Goal: Information Seeking & Learning: Understand process/instructions

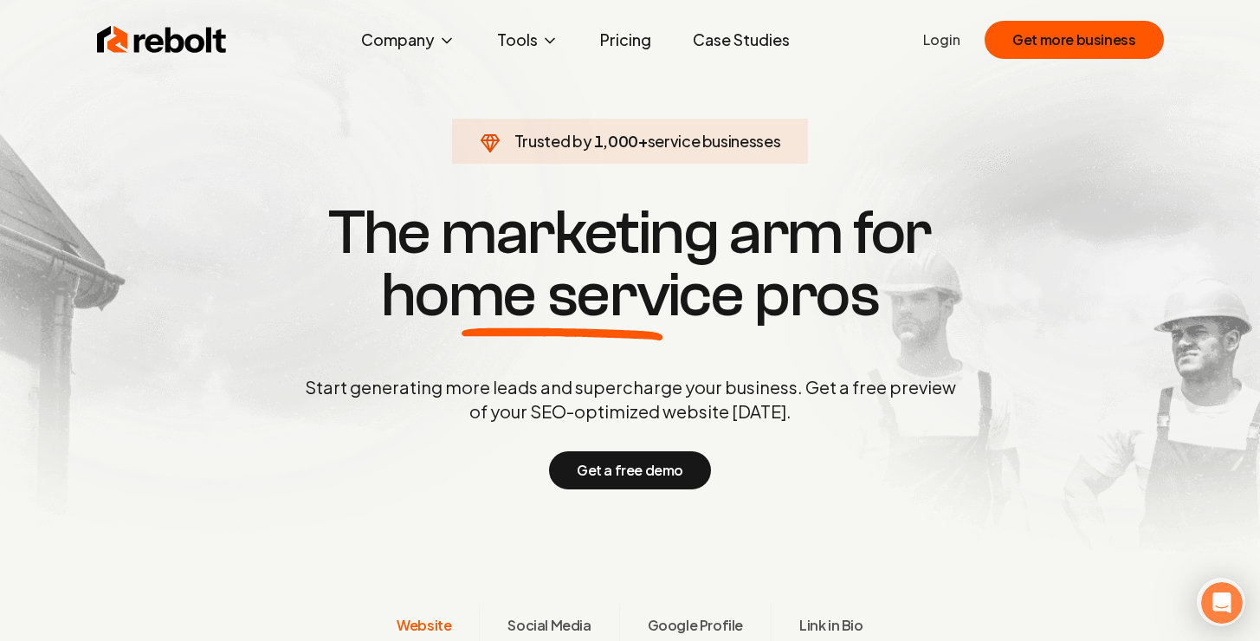
click at [638, 42] on link "Pricing" at bounding box center [625, 40] width 79 height 35
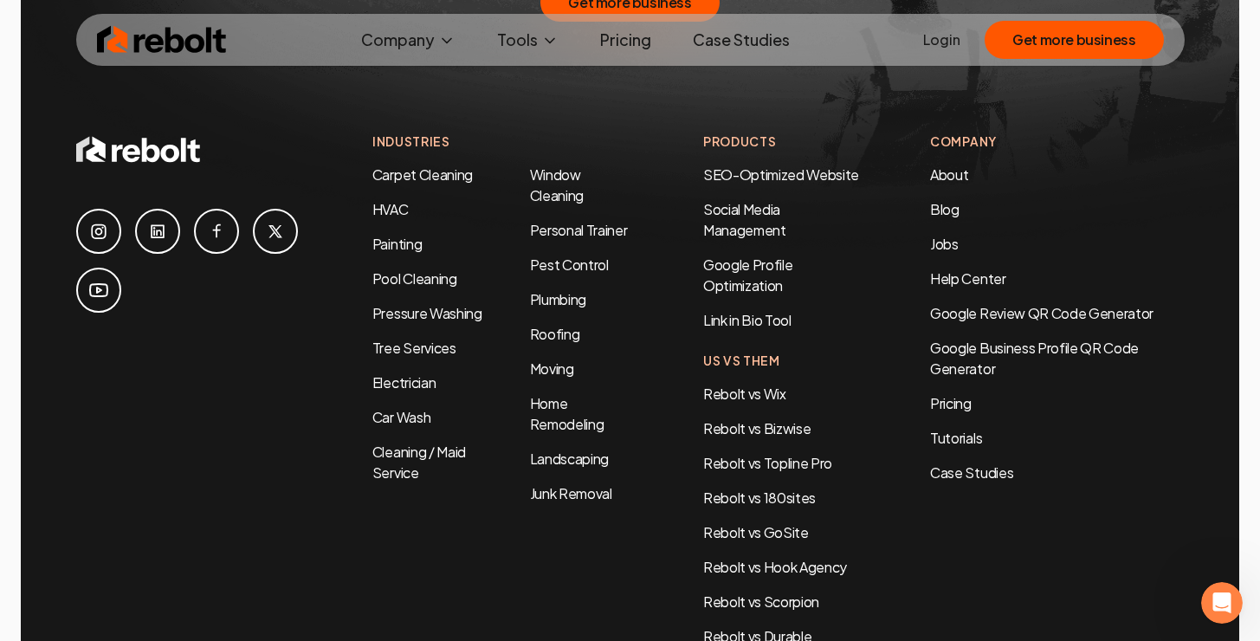
scroll to position [3812, 0]
click at [960, 429] on link "Tutorials" at bounding box center [1057, 439] width 254 height 21
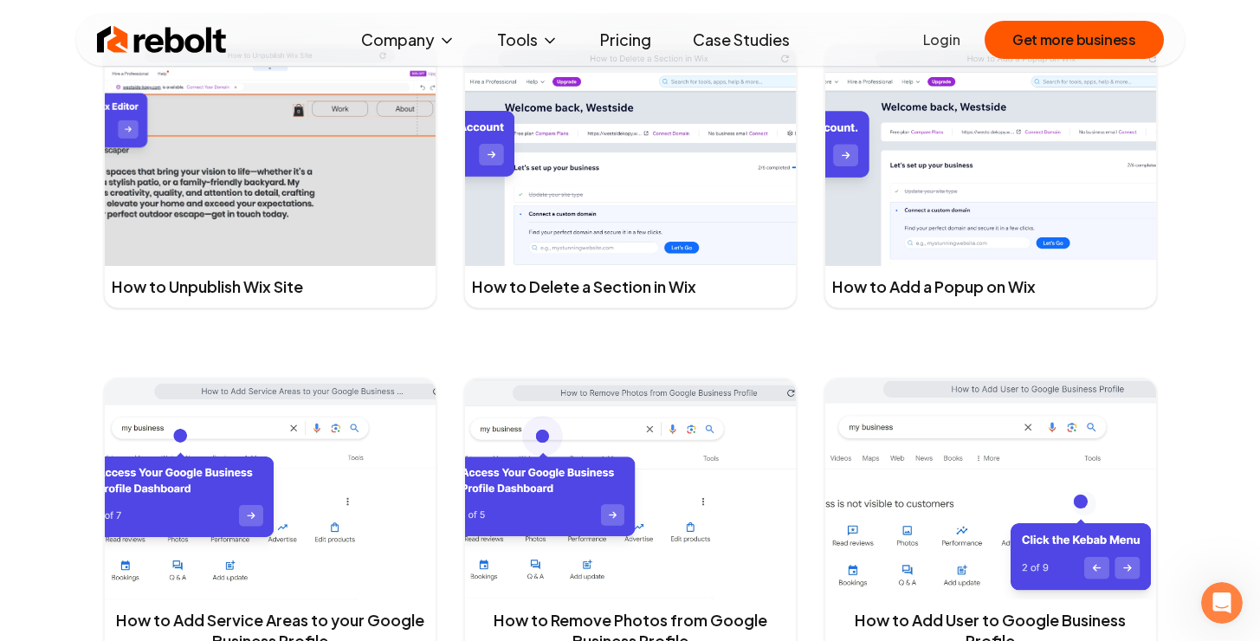
scroll to position [3424, 0]
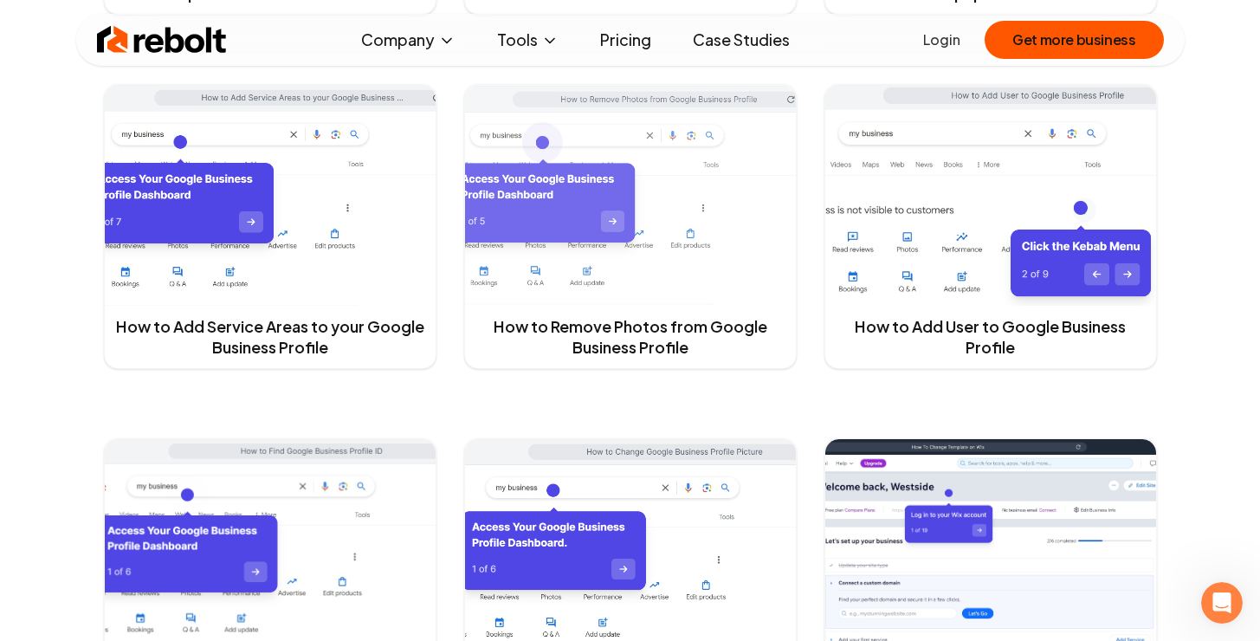
click at [683, 233] on img at bounding box center [630, 195] width 331 height 221
